Goal: Find specific page/section: Find specific page/section

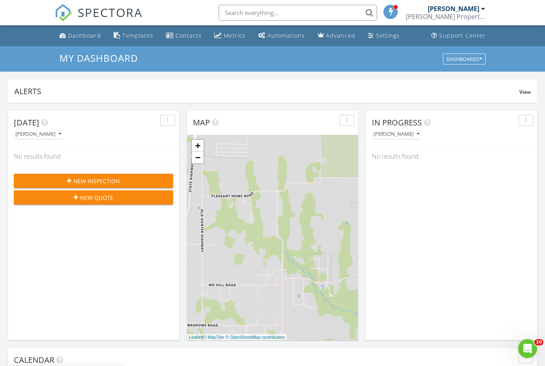
click at [298, 13] on input "text" at bounding box center [298, 13] width 158 height 16
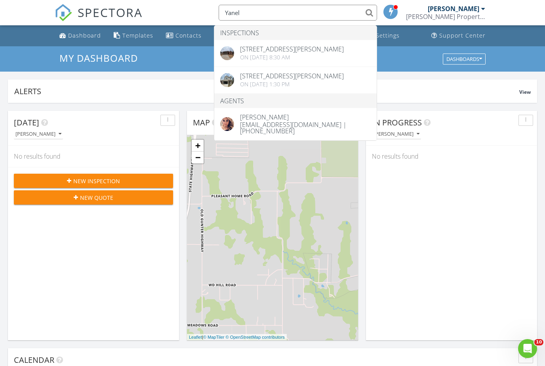
type input "Yanel"
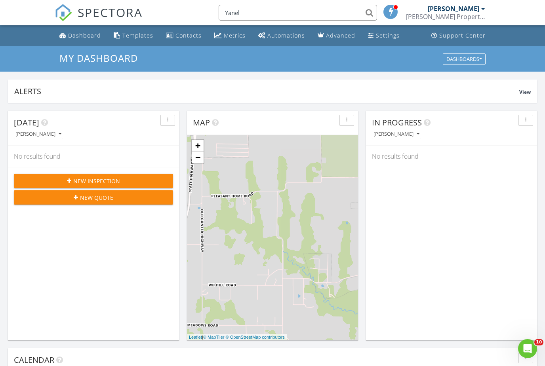
click at [276, 17] on input "Yanel" at bounding box center [298, 13] width 158 height 16
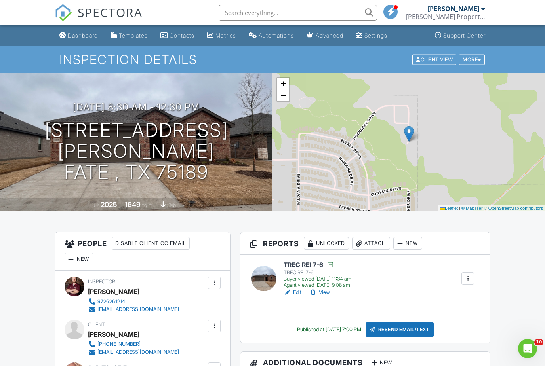
click at [253, 16] on input "text" at bounding box center [298, 13] width 158 height 16
type input "Y"
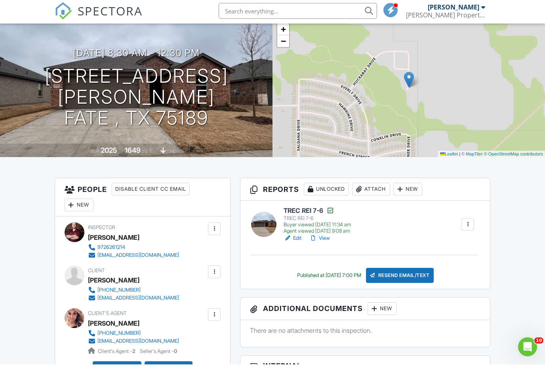
scroll to position [50, 0]
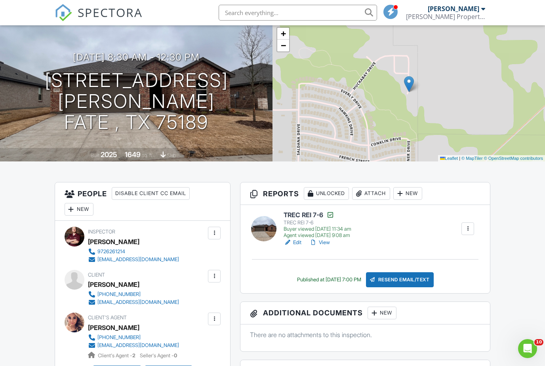
click at [261, 16] on input "text" at bounding box center [298, 13] width 158 height 16
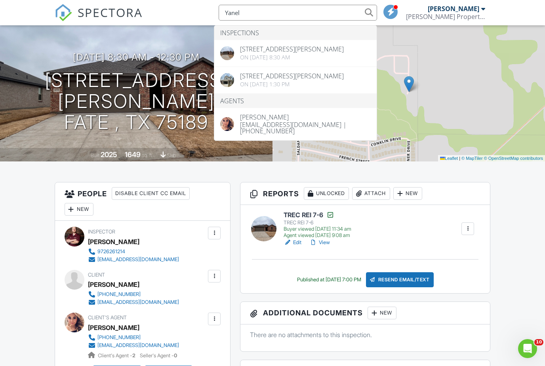
type input "Yanel"
click at [265, 79] on div "02/04/2025 8:30 am - 12:30 pm 4335 Grayson lane Fate , Tx 75189" at bounding box center [136, 92] width 273 height 81
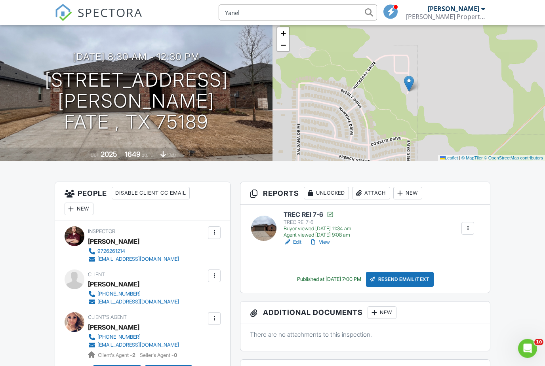
click at [251, 13] on input "Yanel" at bounding box center [298, 13] width 158 height 16
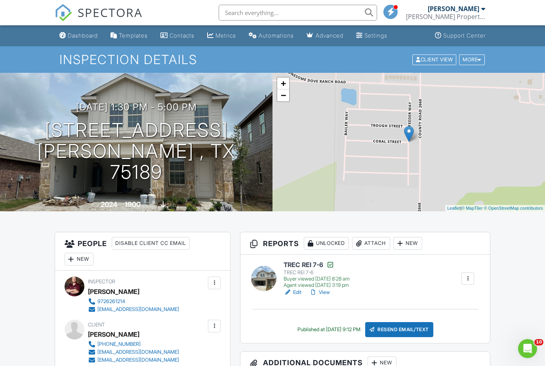
click at [288, 10] on input "text" at bounding box center [298, 13] width 158 height 16
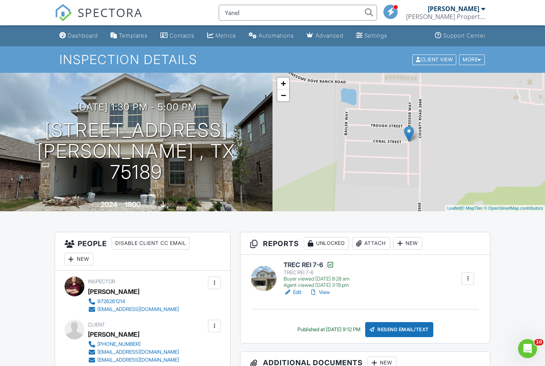
click at [287, 13] on input "Yanel" at bounding box center [298, 13] width 158 height 16
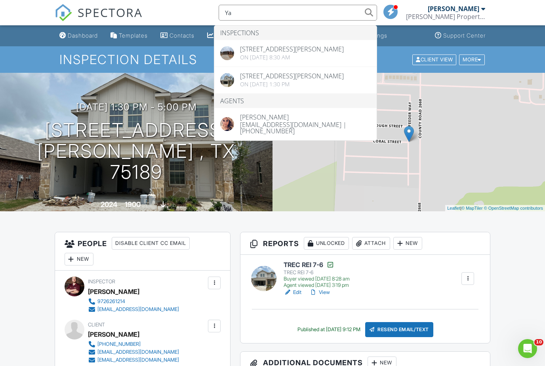
type input "Y"
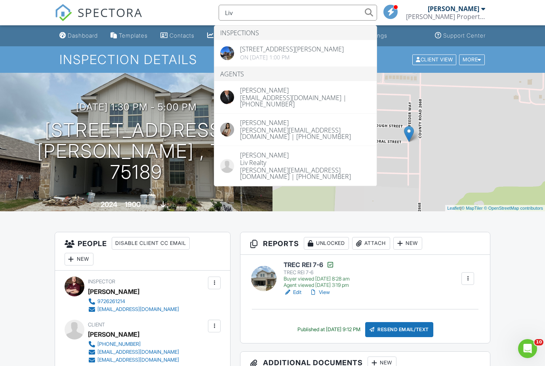
type input "Liv"
